Goal: Task Accomplishment & Management: Manage account settings

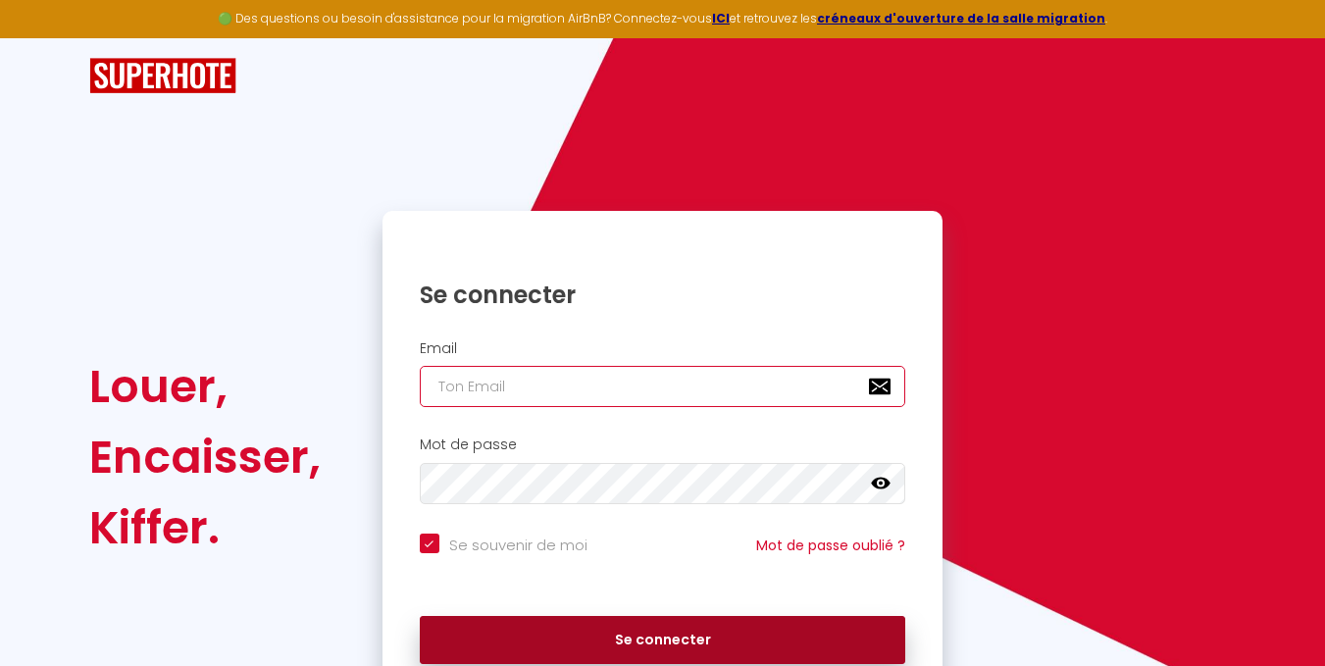
type input "[EMAIL_ADDRESS][DOMAIN_NAME]"
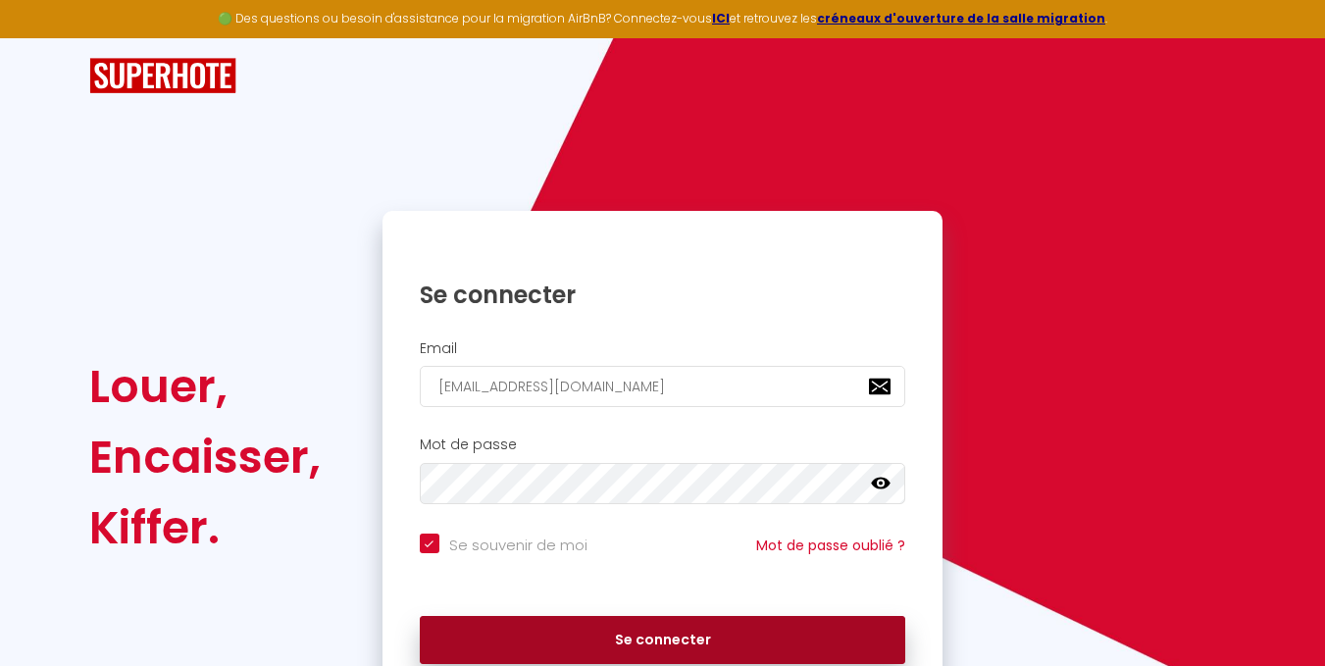
click at [644, 632] on button "Se connecter" at bounding box center [663, 640] width 486 height 49
checkbox input "true"
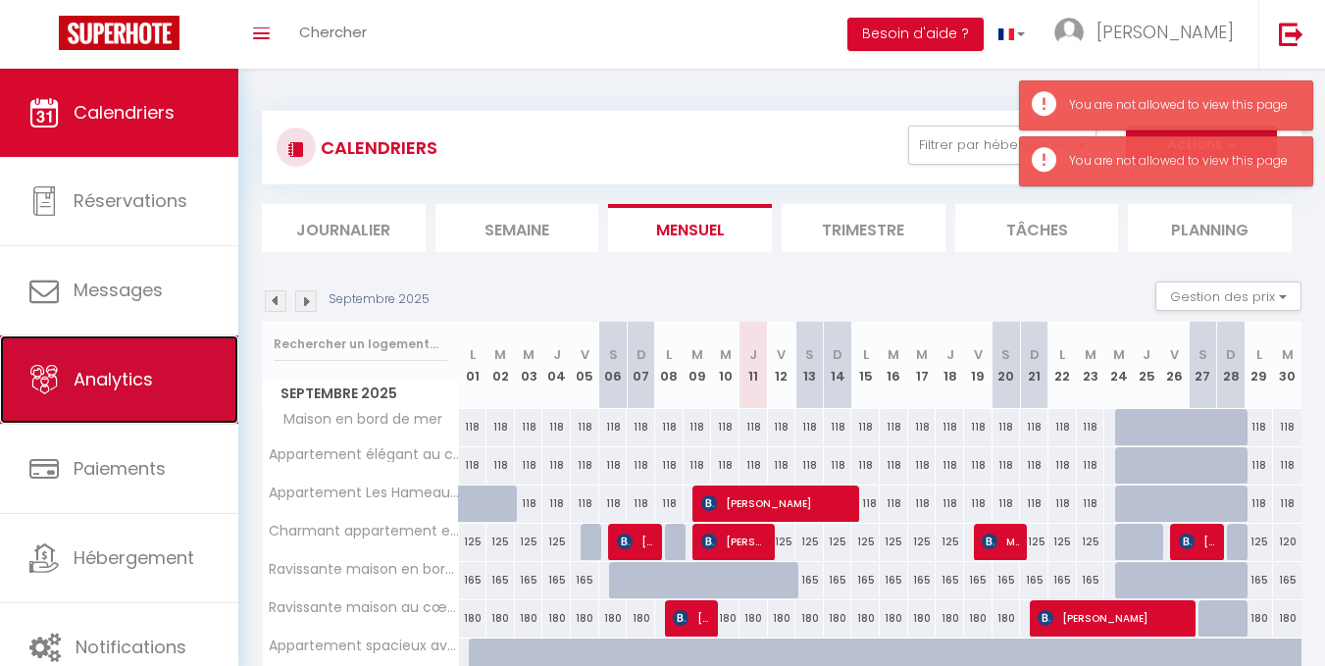
click at [110, 374] on span "Analytics" at bounding box center [113, 379] width 79 height 25
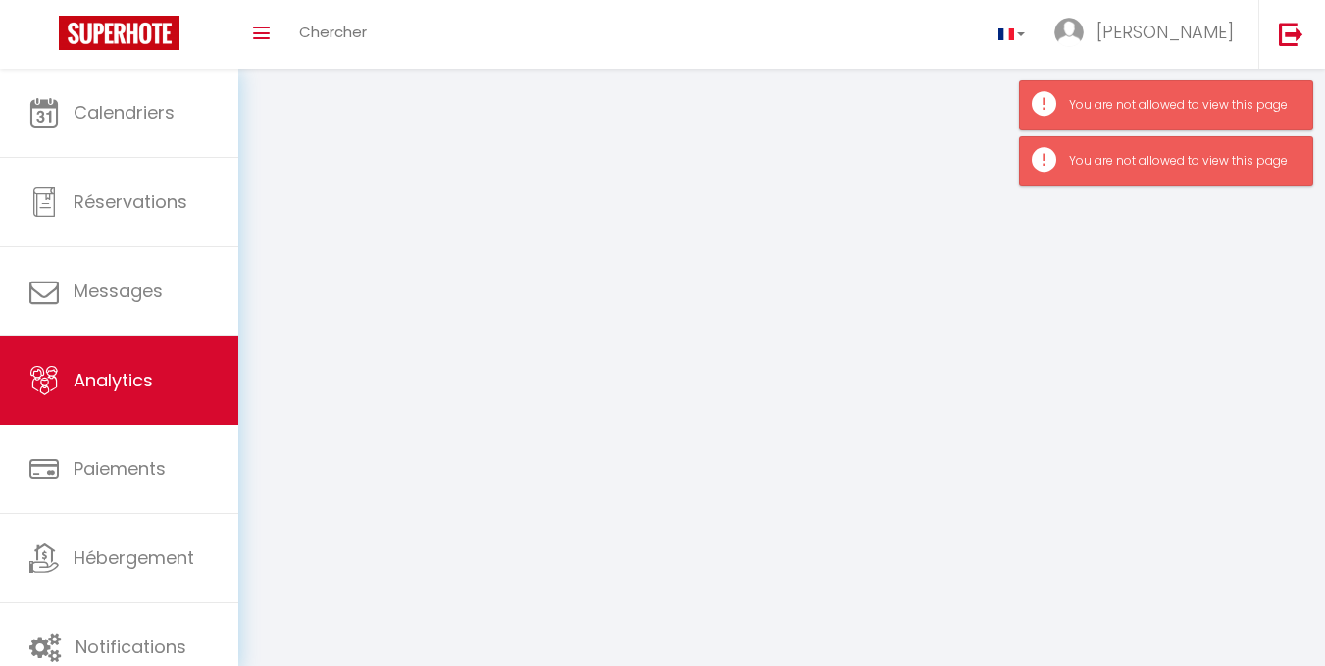
select select "2025"
select select "9"
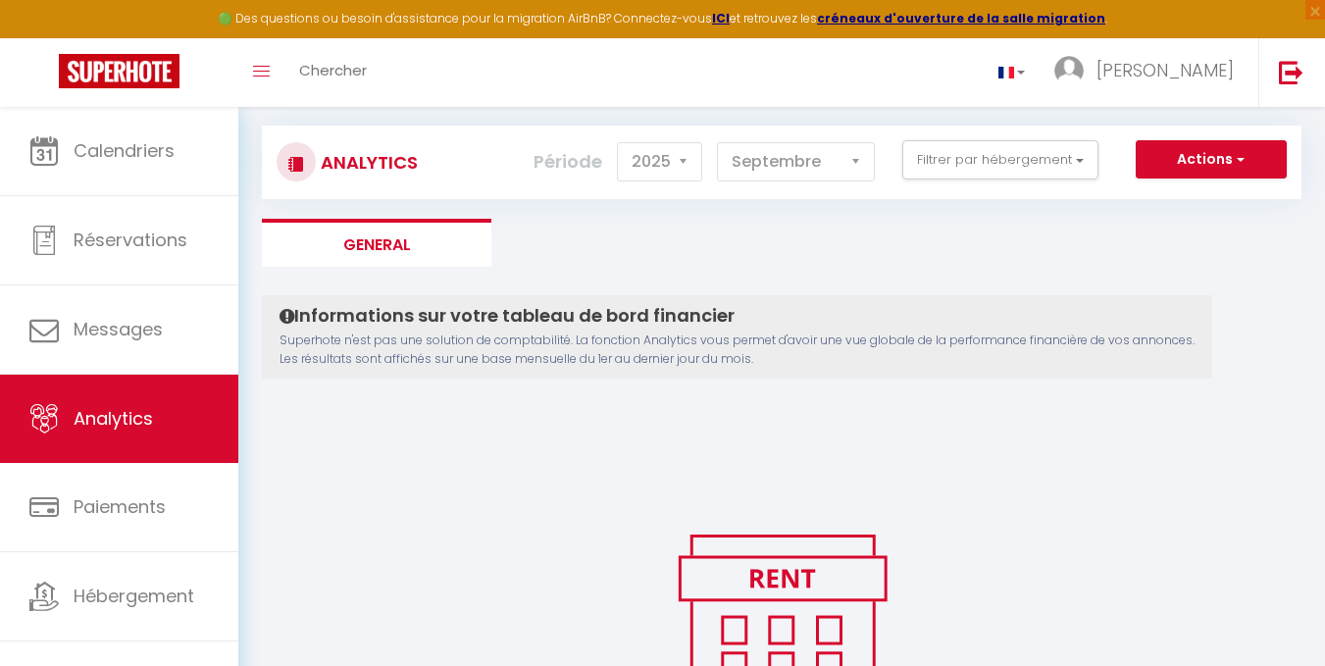
scroll to position [19, 0]
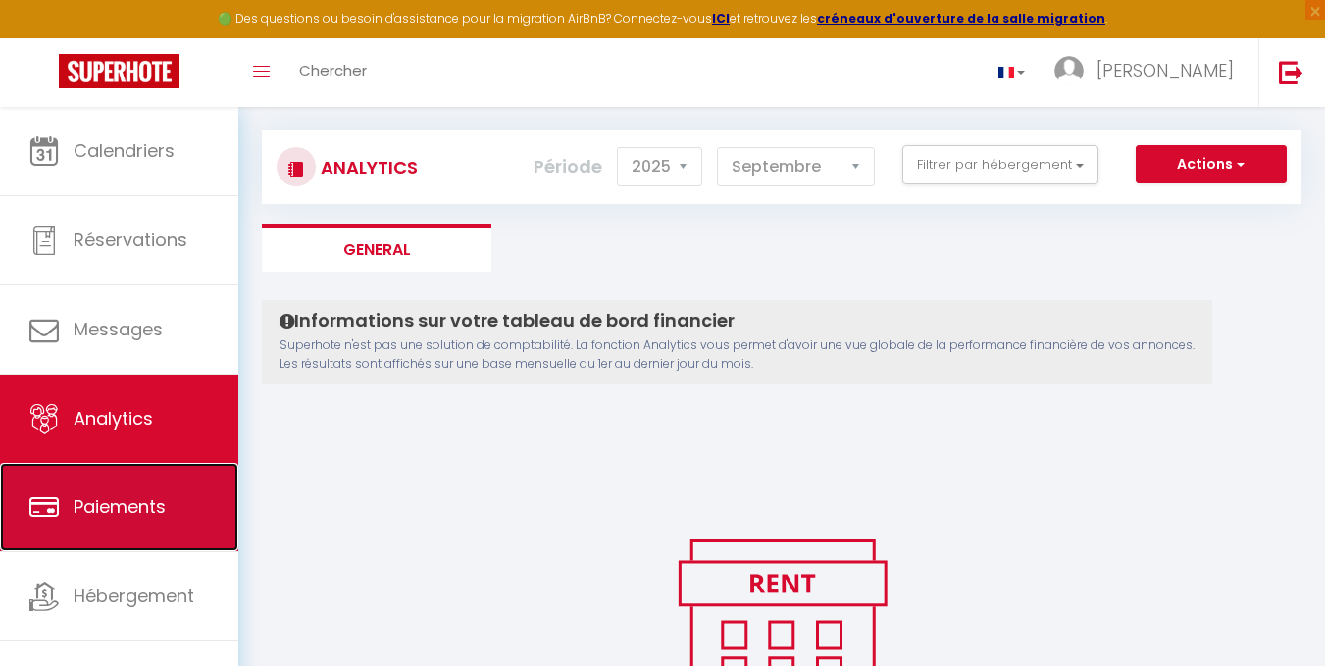
click at [117, 513] on span "Paiements" at bounding box center [120, 506] width 92 height 25
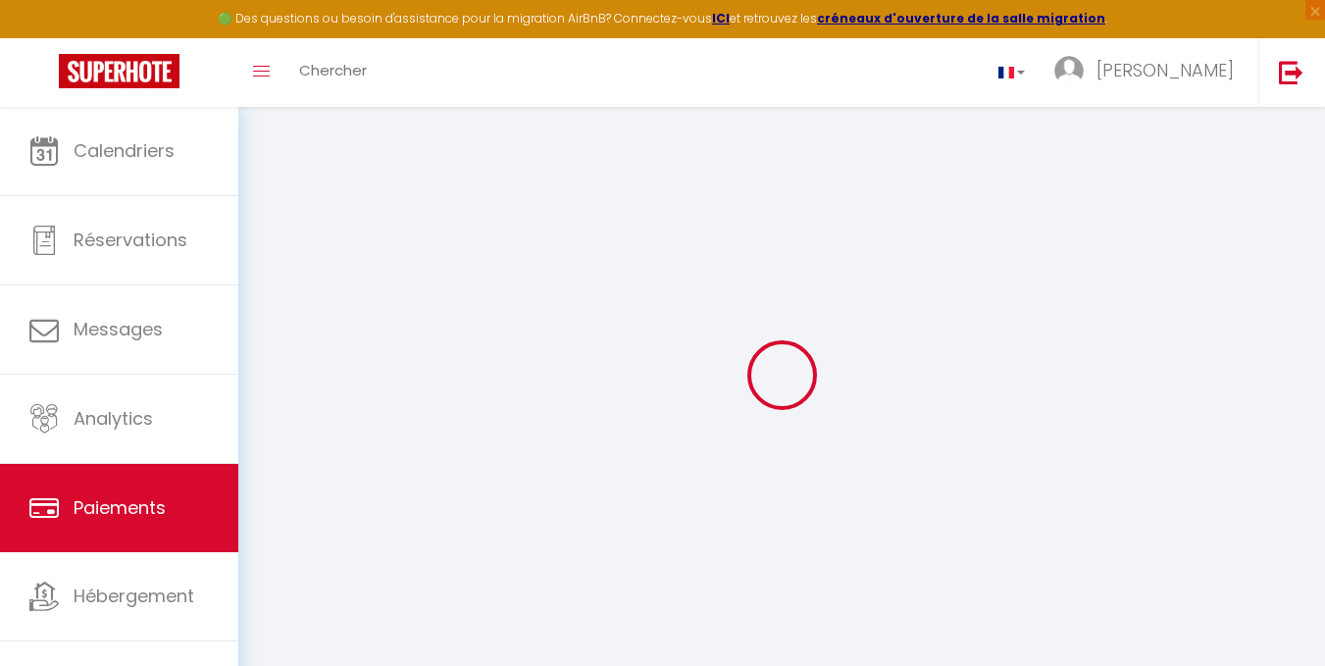
select select "2"
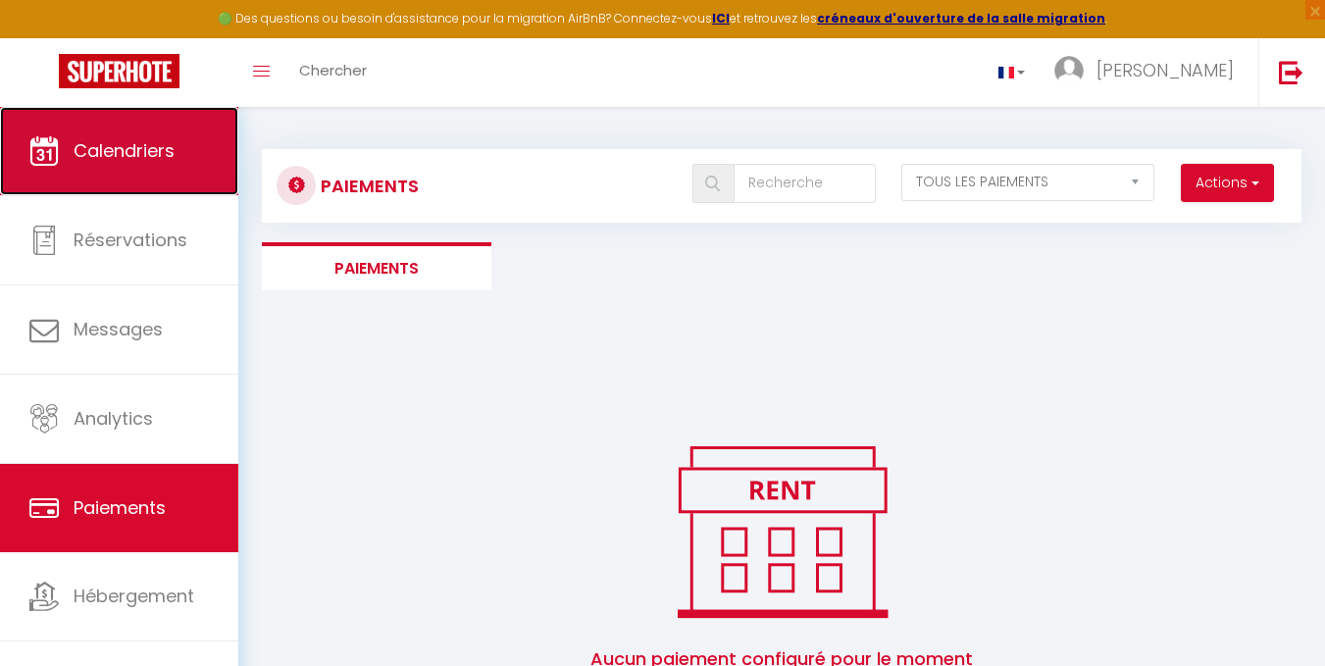
click at [125, 154] on span "Calendriers" at bounding box center [124, 150] width 101 height 25
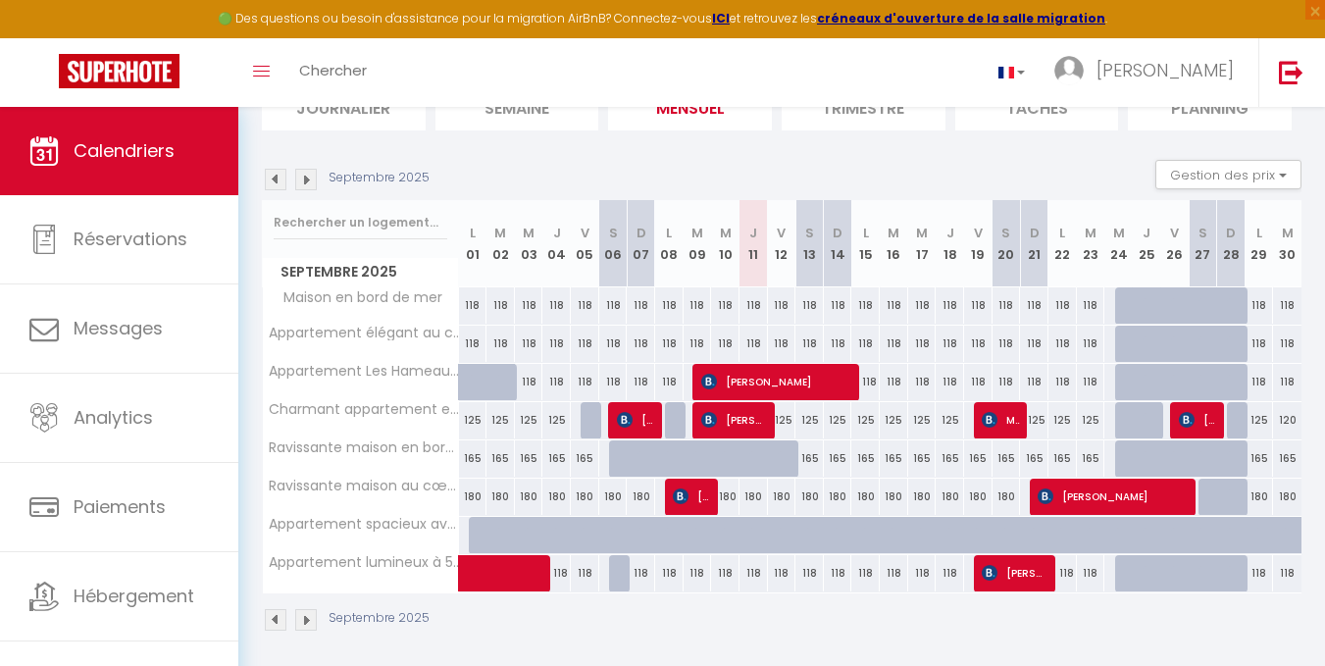
scroll to position [169, 0]
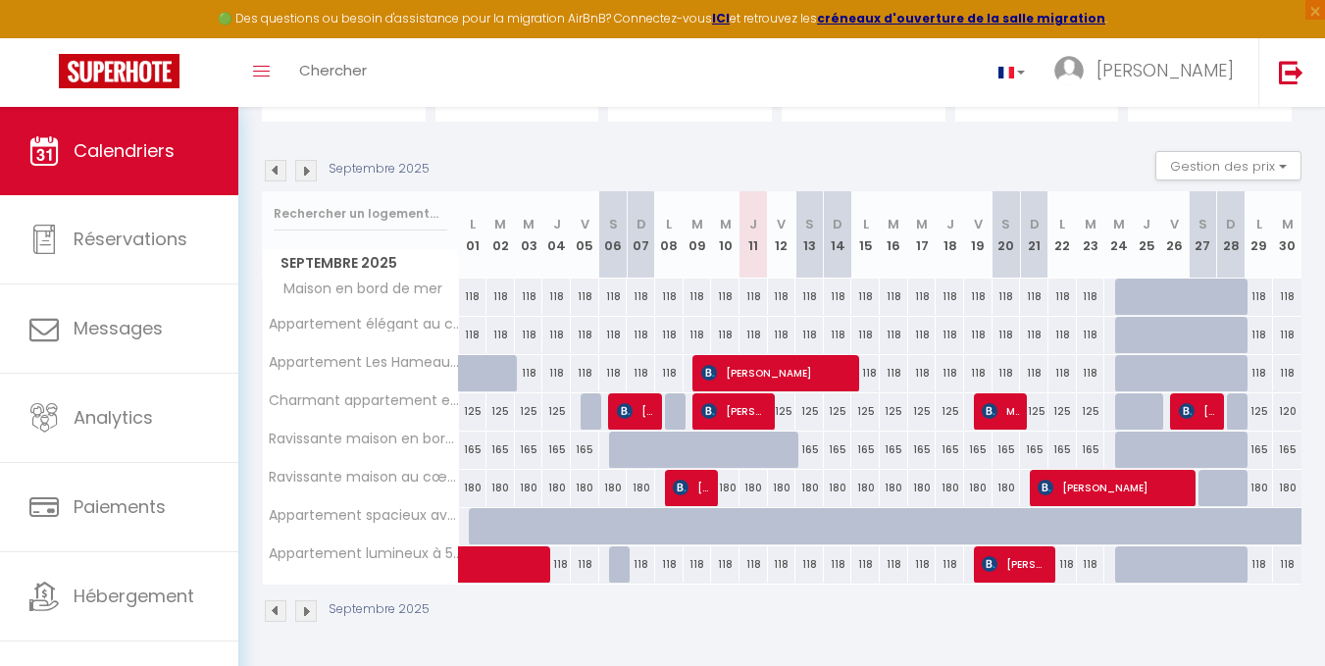
click at [279, 169] on img at bounding box center [276, 171] width 22 height 22
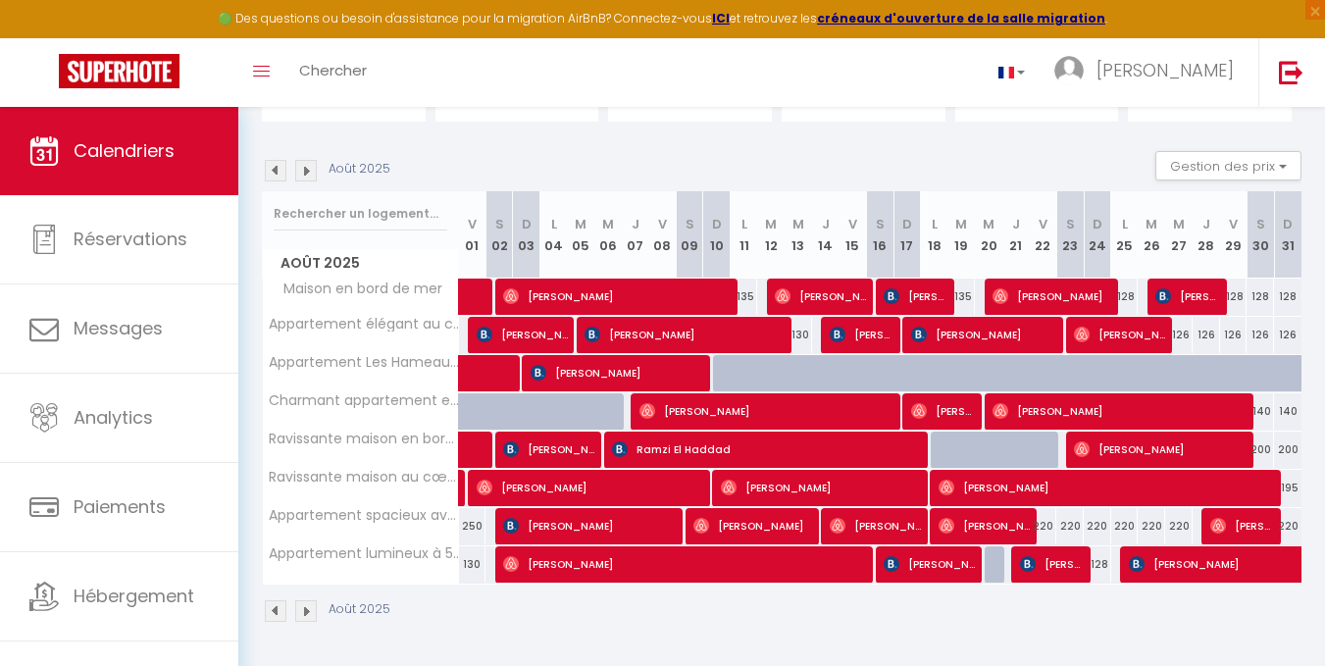
click at [272, 173] on img at bounding box center [276, 171] width 22 height 22
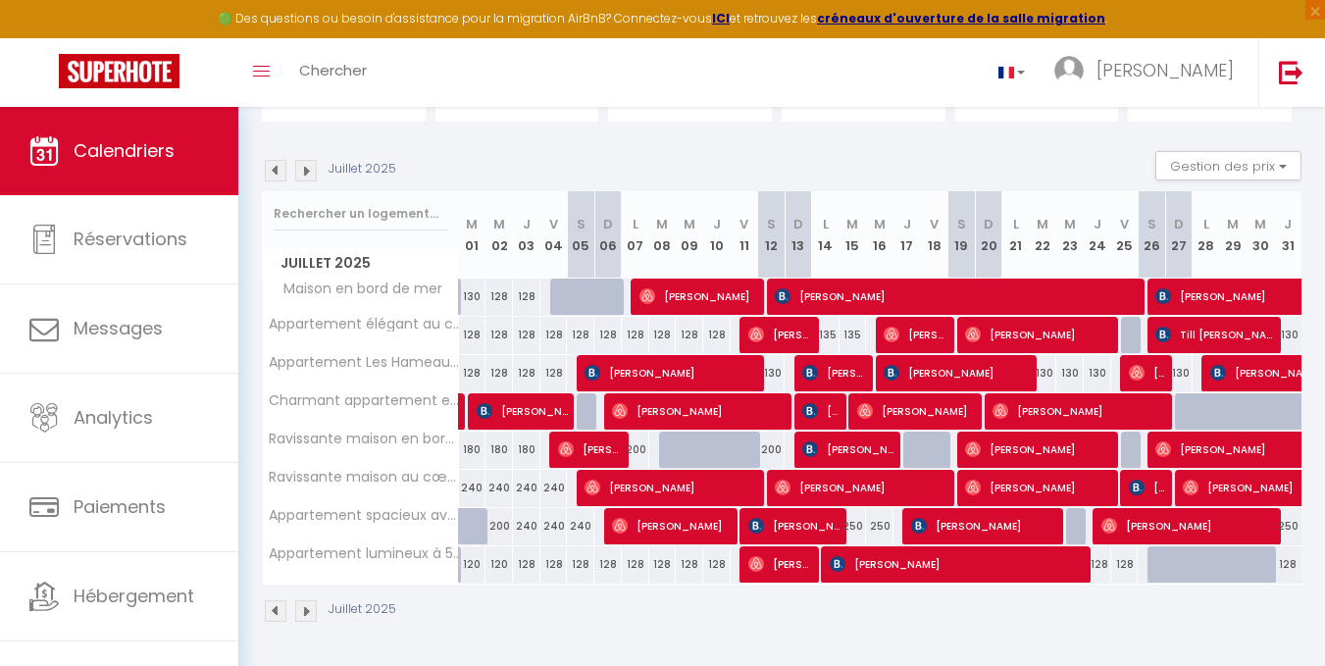
click at [272, 173] on img at bounding box center [276, 171] width 22 height 22
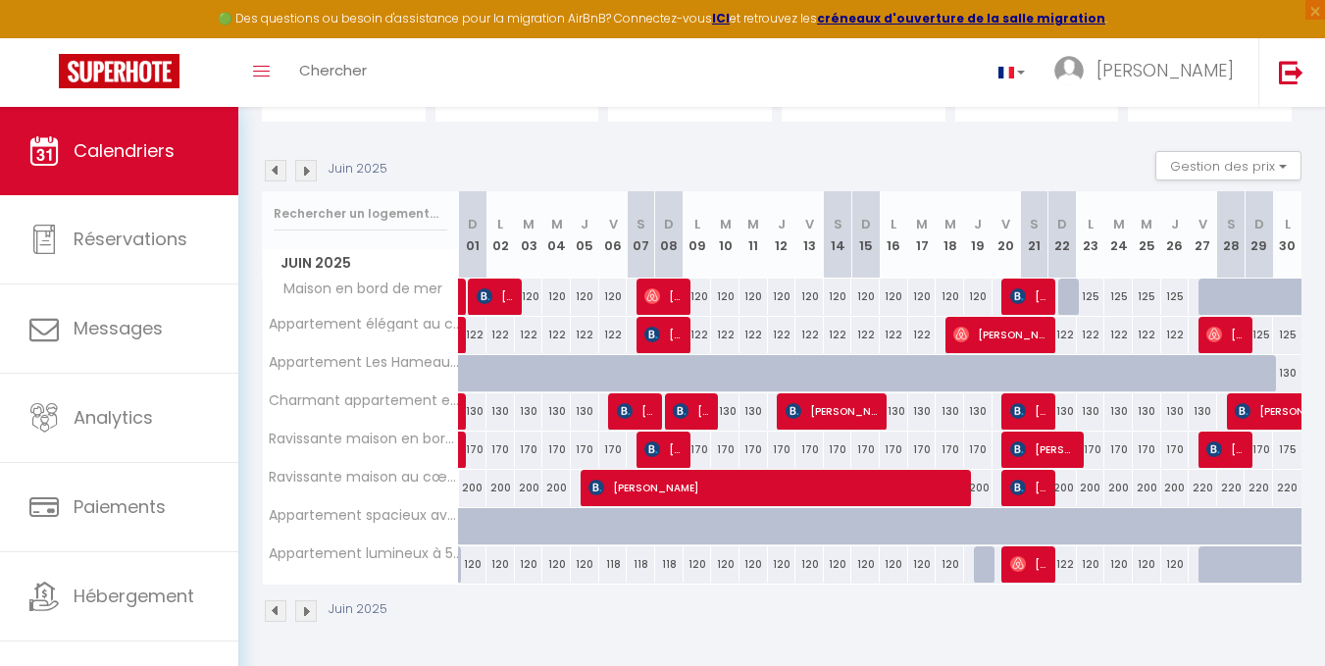
click at [309, 171] on img at bounding box center [306, 171] width 22 height 22
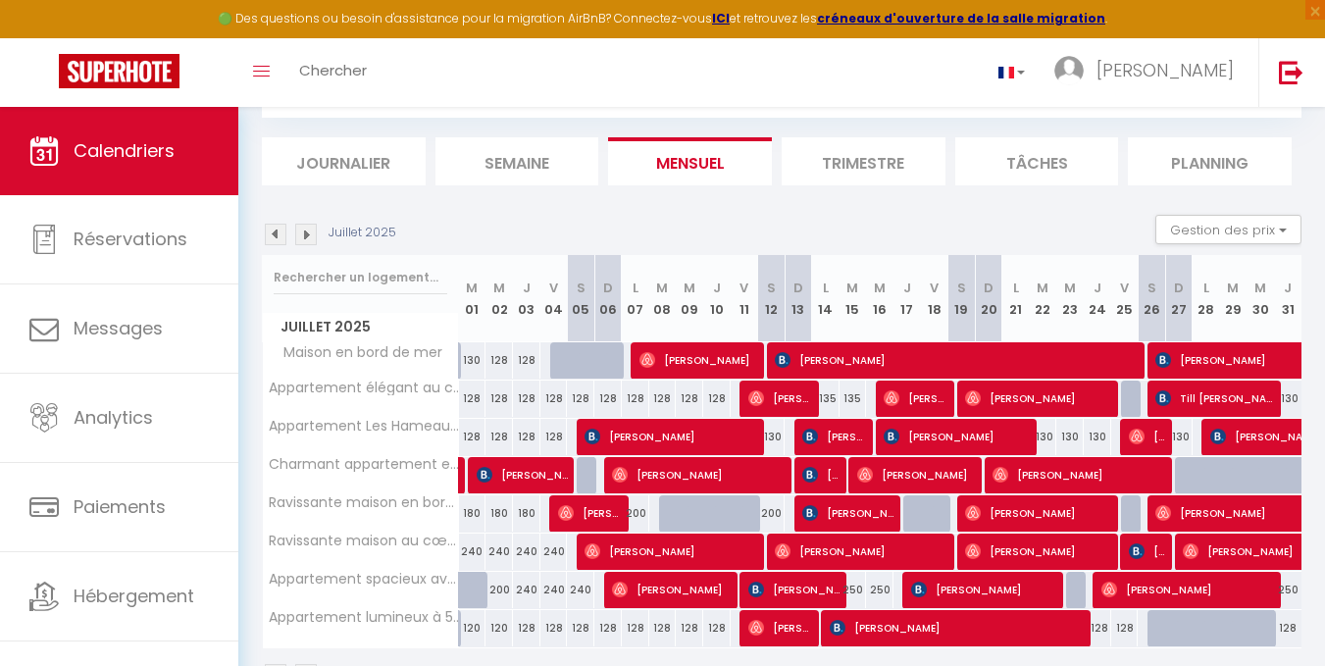
scroll to position [0, 0]
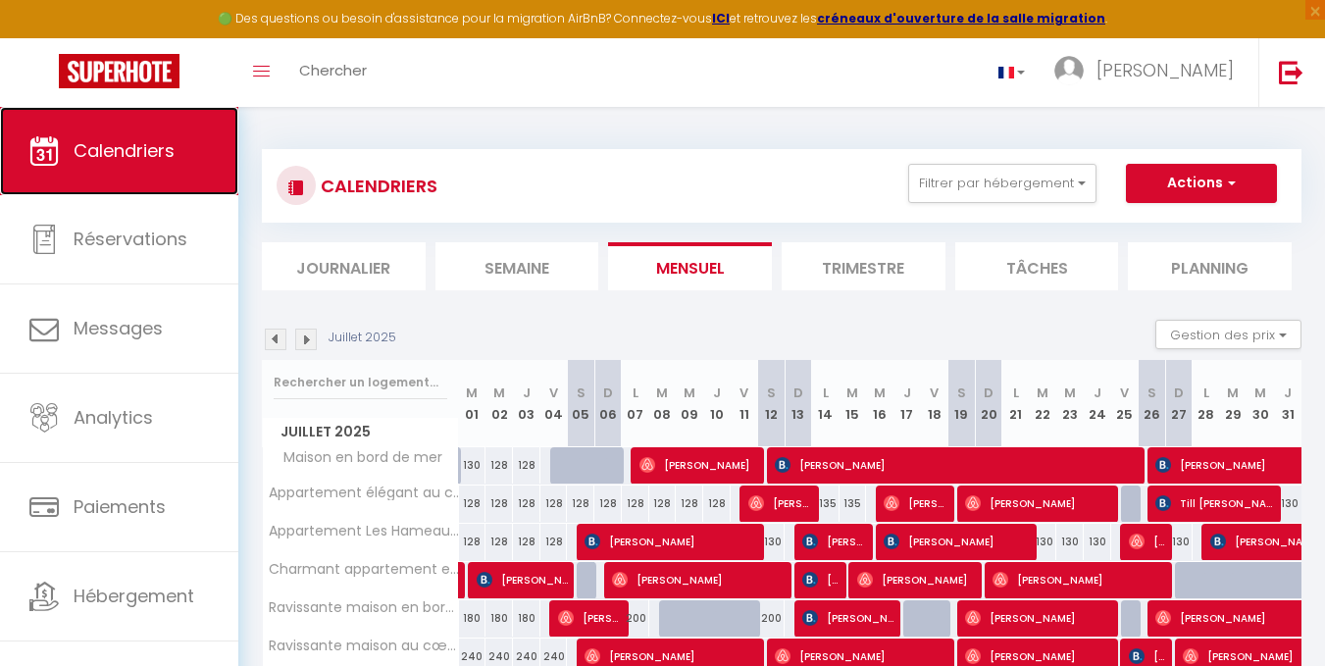
click at [120, 142] on span "Calendriers" at bounding box center [124, 150] width 101 height 25
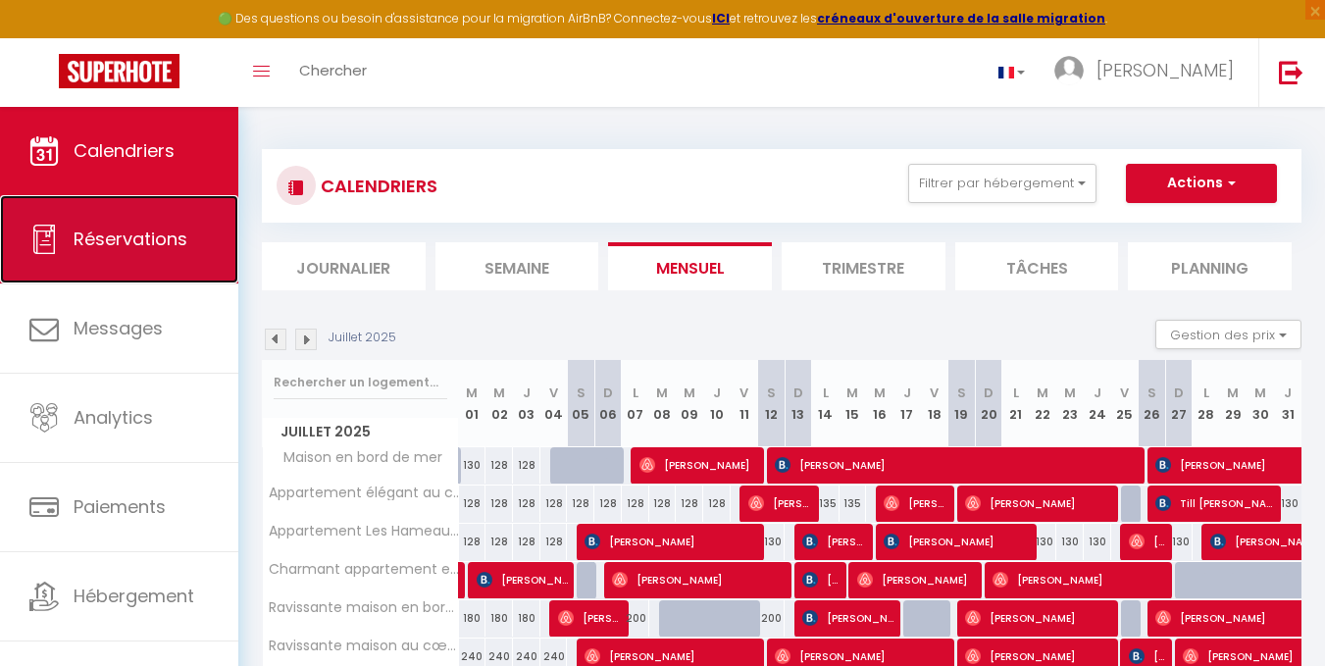
click at [147, 253] on link "Réservations" at bounding box center [119, 239] width 238 height 88
select select "not_cancelled"
